Goal: Task Accomplishment & Management: Complete application form

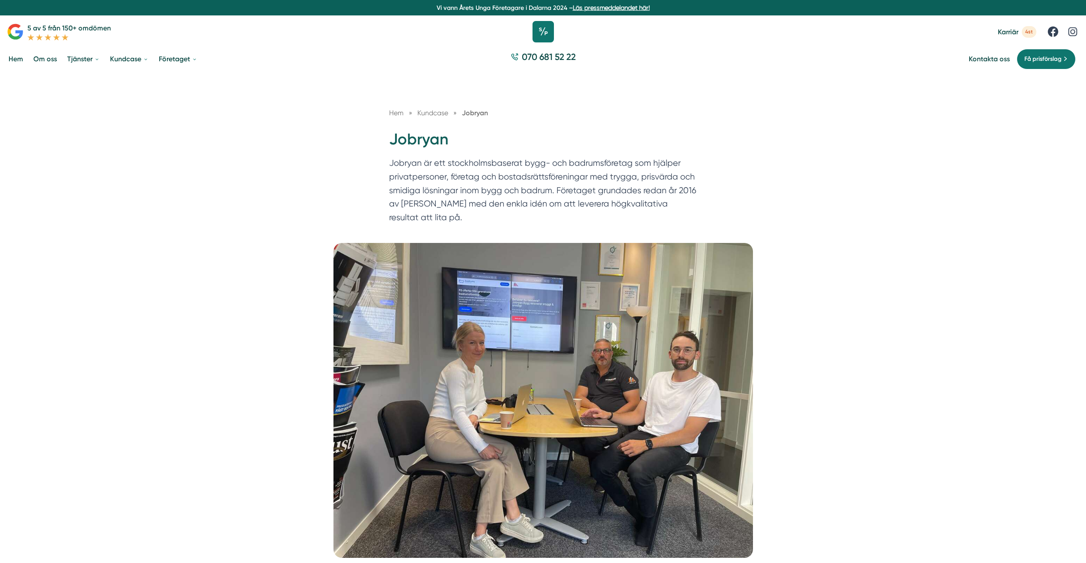
click at [542, 31] on icon at bounding box center [543, 31] width 21 height 21
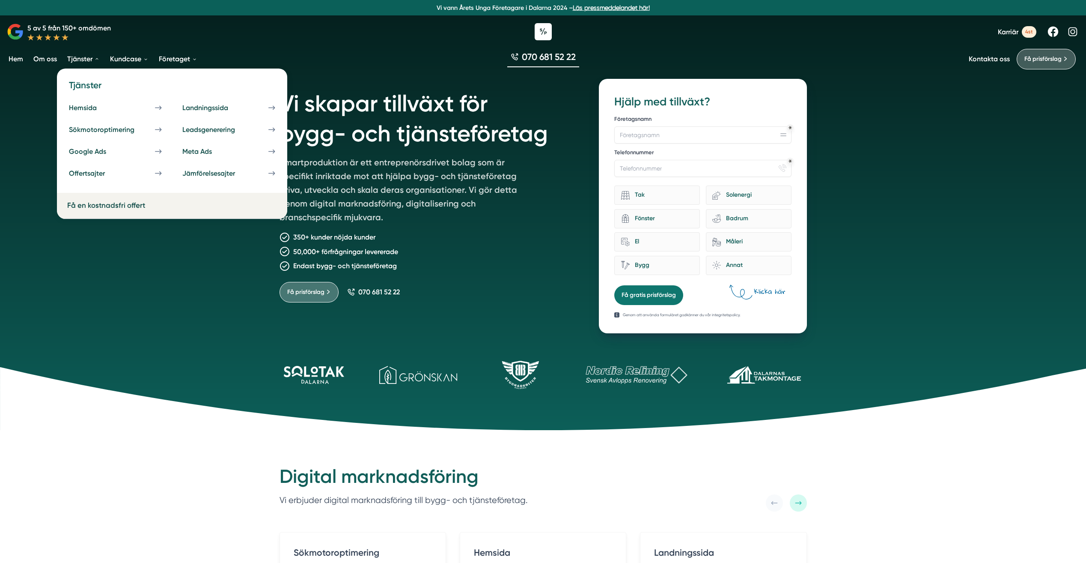
click at [94, 210] on div "Få en kostnadsfri offert" at bounding box center [172, 206] width 230 height 26
click at [136, 204] on link "Få en kostnadsfri offert" at bounding box center [106, 205] width 78 height 9
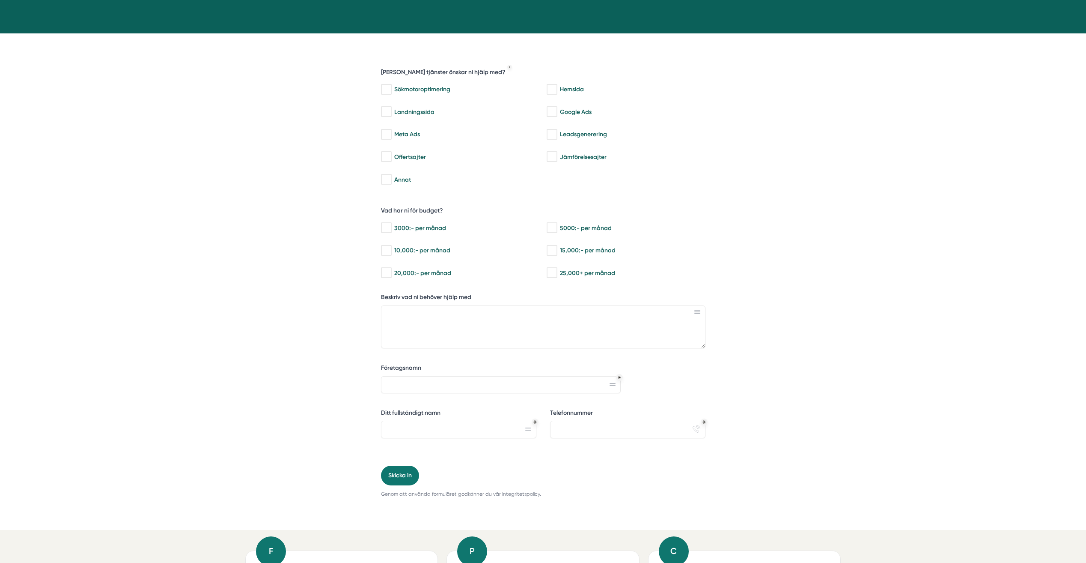
scroll to position [128, 0]
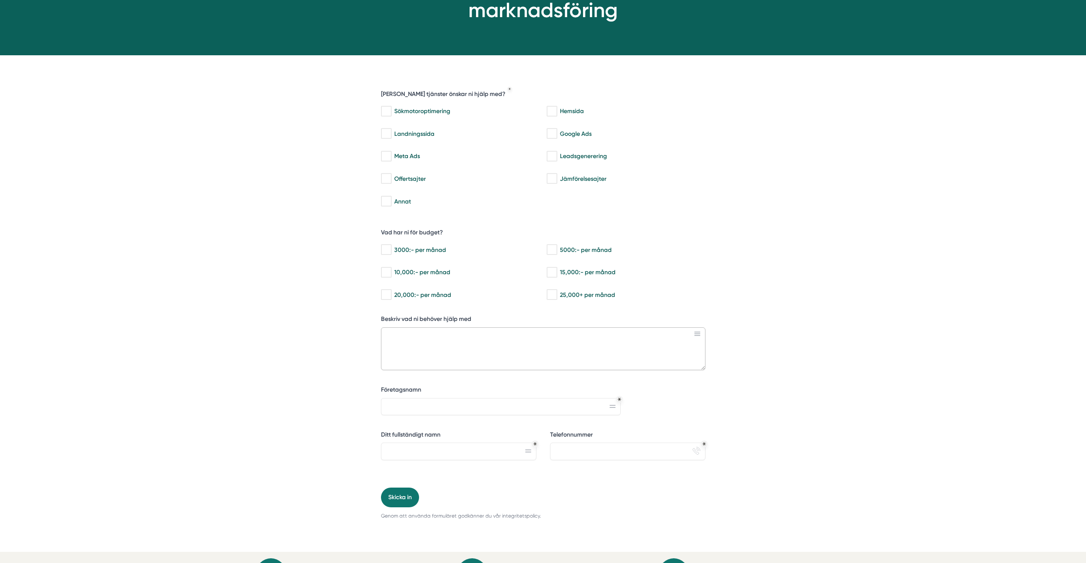
click at [486, 358] on textarea "Beskriv vad ni behöver hjälp med" at bounding box center [543, 348] width 325 height 43
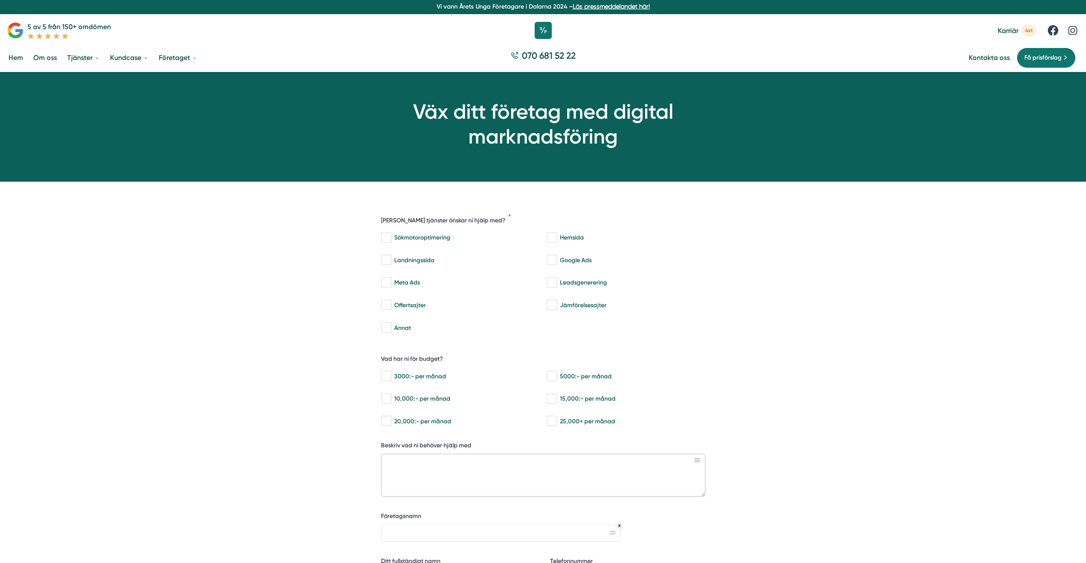
scroll to position [0, 0]
